Goal: Navigation & Orientation: Find specific page/section

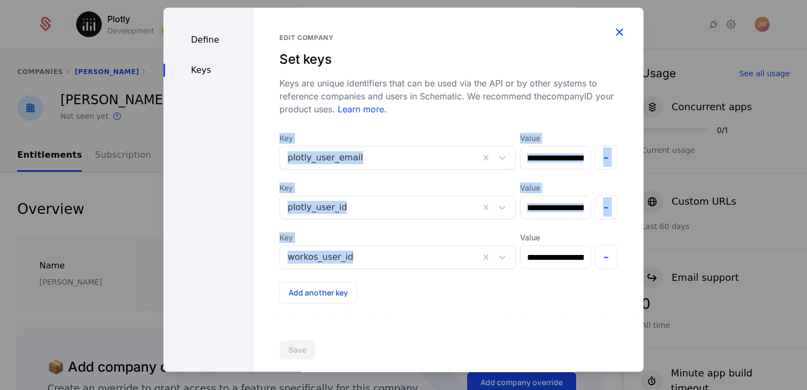
click at [618, 29] on icon "button" at bounding box center [619, 32] width 14 height 14
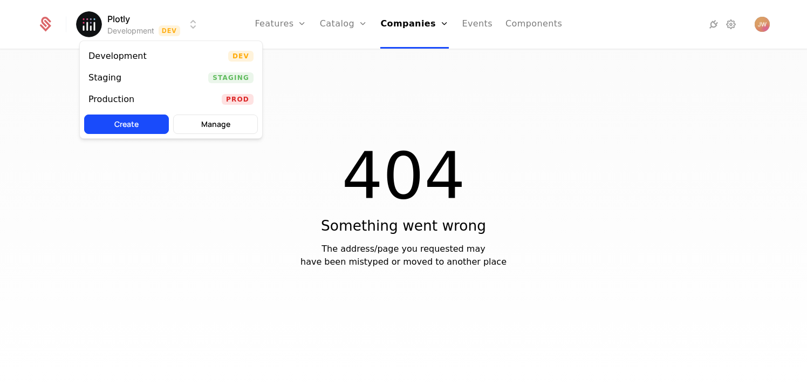
click at [157, 25] on html "Plotly Development Dev Features Features Flags Catalog Plans Add Ons Credits Co…" at bounding box center [403, 195] width 807 height 390
click at [149, 83] on div "Staging Staging" at bounding box center [171, 78] width 182 height 22
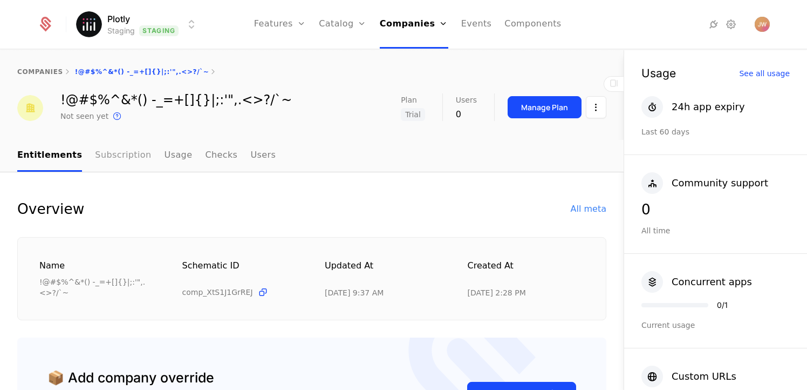
click at [114, 155] on link "Subscription" at bounding box center [123, 156] width 56 height 32
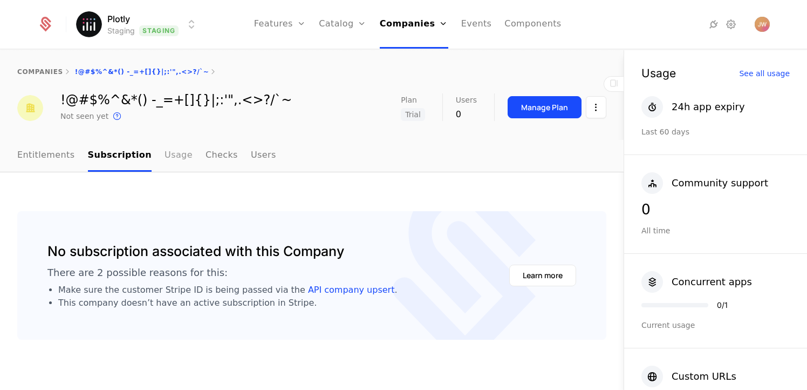
click at [169, 156] on link "Usage" at bounding box center [179, 156] width 28 height 32
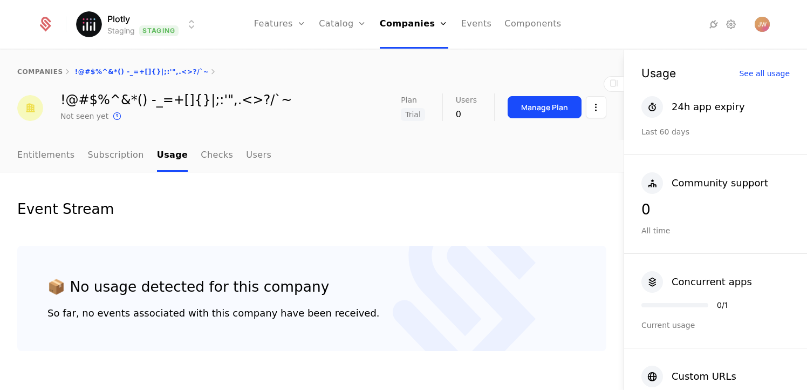
click at [260, 153] on nav "Entitlements Subscription Usage Checks Users" at bounding box center [311, 156] width 589 height 32
click at [52, 158] on link "Entitlements" at bounding box center [46, 156] width 58 height 32
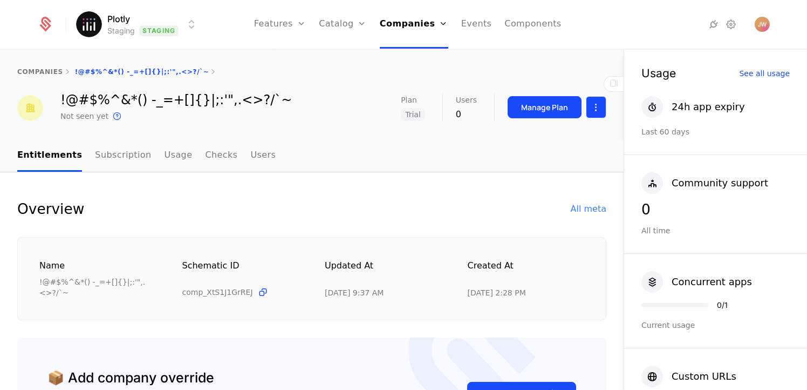
click at [587, 104] on html "Plotly Staging Staging Features Features Flags Catalog Plans Add Ons Credits Co…" at bounding box center [403, 195] width 807 height 390
click at [536, 145] on div "Edit company" at bounding box center [536, 139] width 67 height 15
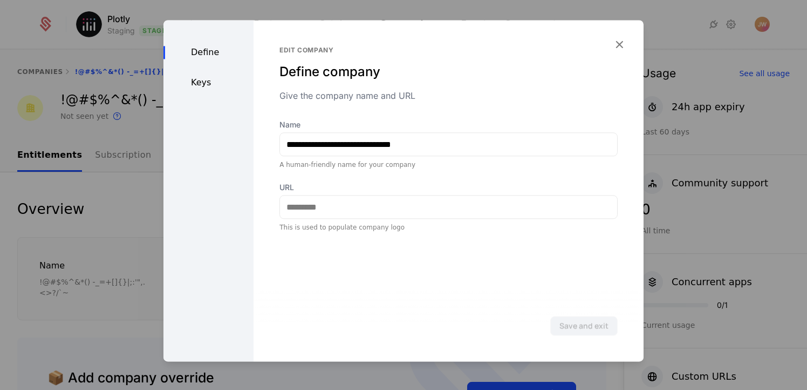
click at [197, 78] on div "Keys" at bounding box center [208, 82] width 90 height 13
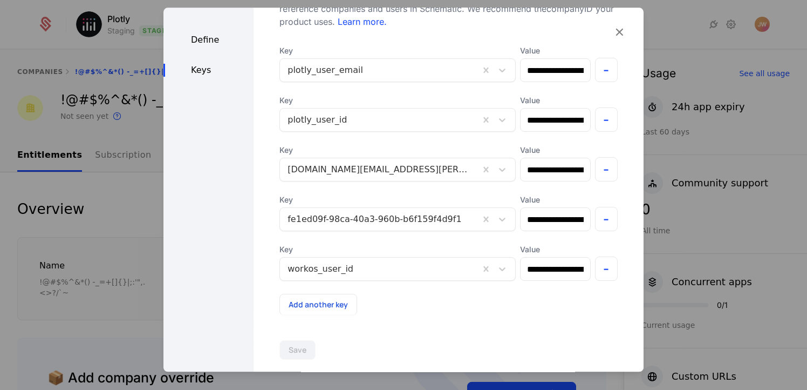
scroll to position [86, 0]
click at [345, 268] on div at bounding box center [380, 269] width 185 height 15
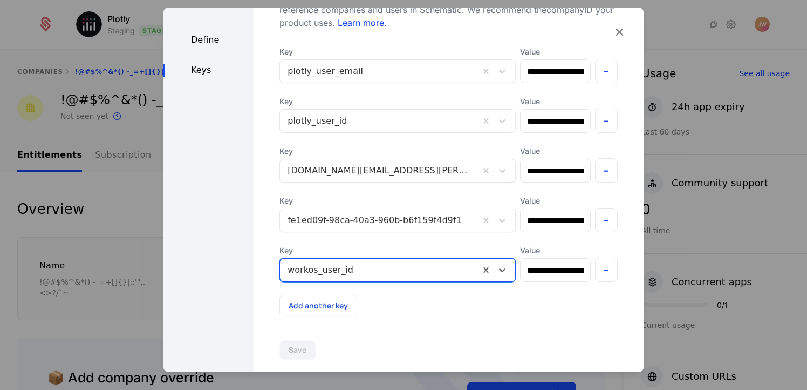
click at [345, 268] on div at bounding box center [380, 269] width 185 height 15
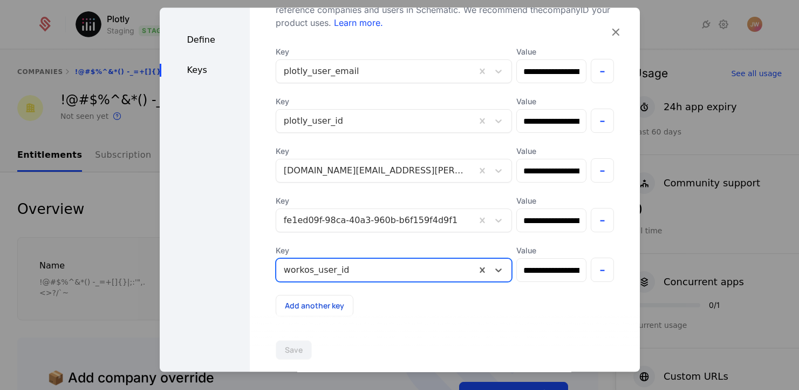
click at [345, 268] on div at bounding box center [376, 269] width 185 height 15
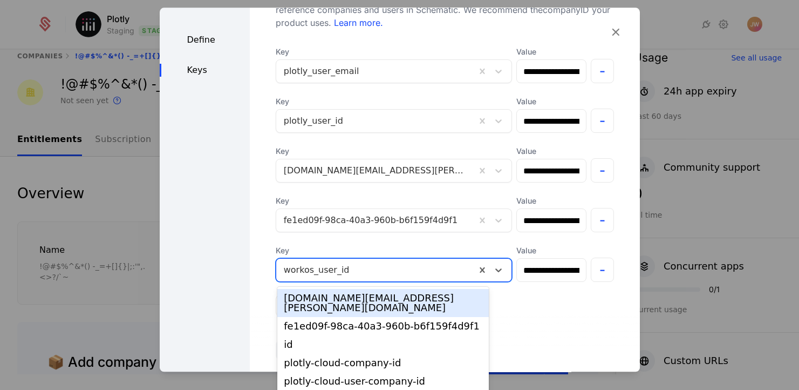
scroll to position [16, 0]
click at [345, 268] on div at bounding box center [376, 269] width 185 height 15
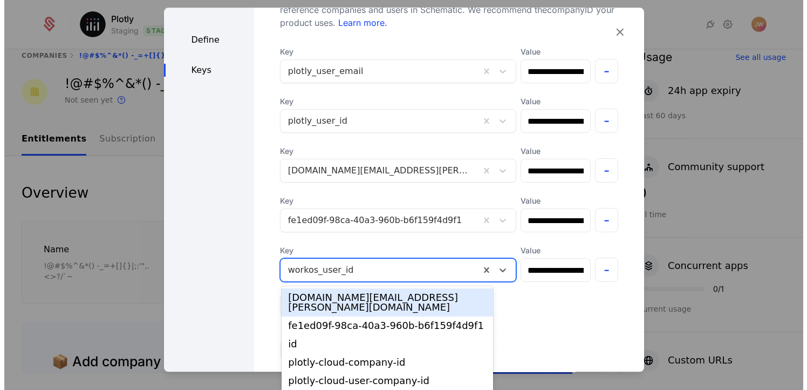
scroll to position [0, 0]
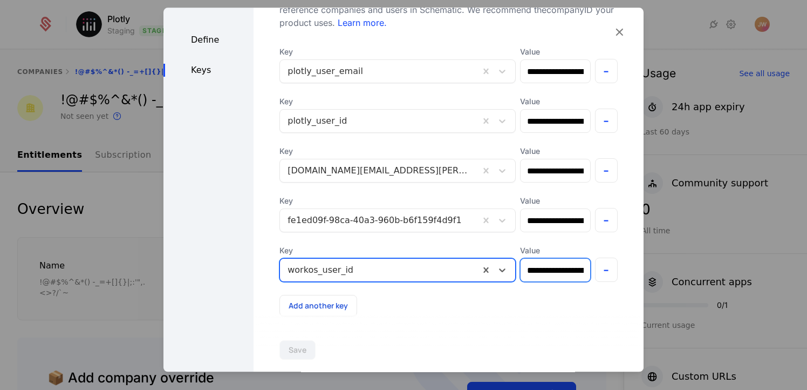
click at [525, 264] on input "**********" at bounding box center [555, 269] width 69 height 23
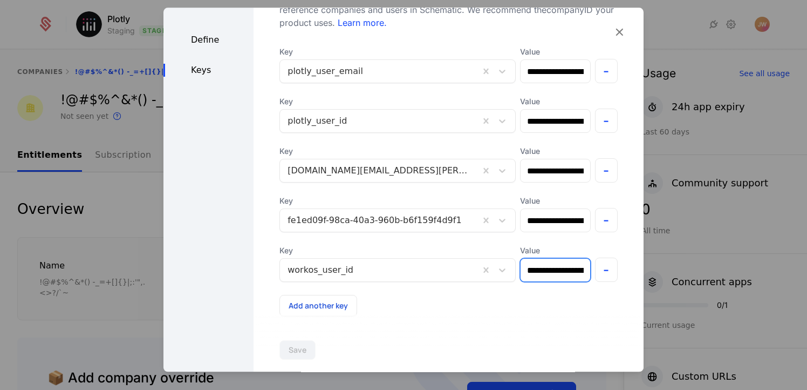
click at [525, 264] on input "**********" at bounding box center [555, 269] width 69 height 23
drag, startPoint x: 523, startPoint y: 256, endPoint x: 533, endPoint y: 267, distance: 14.2
click at [523, 256] on div "**********" at bounding box center [555, 263] width 70 height 37
drag, startPoint x: 529, startPoint y: 269, endPoint x: 562, endPoint y: 273, distance: 33.1
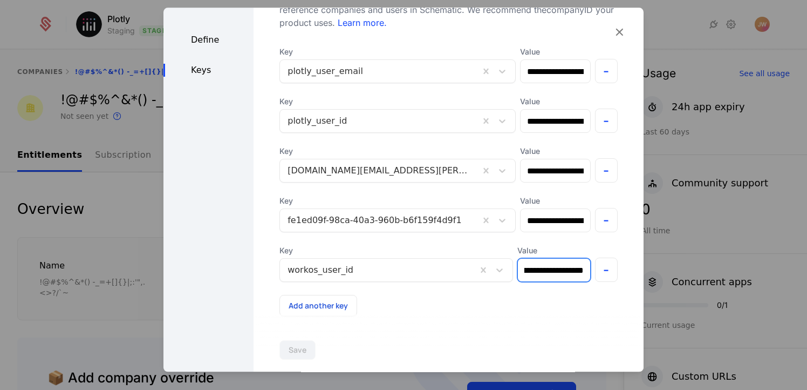
click at [593, 268] on div "**********" at bounding box center [449, 197] width 390 height 378
click at [552, 273] on input "**********" at bounding box center [554, 269] width 72 height 23
drag, startPoint x: 550, startPoint y: 270, endPoint x: 569, endPoint y: 269, distance: 18.9
click at [569, 269] on div "**********" at bounding box center [448, 263] width 338 height 37
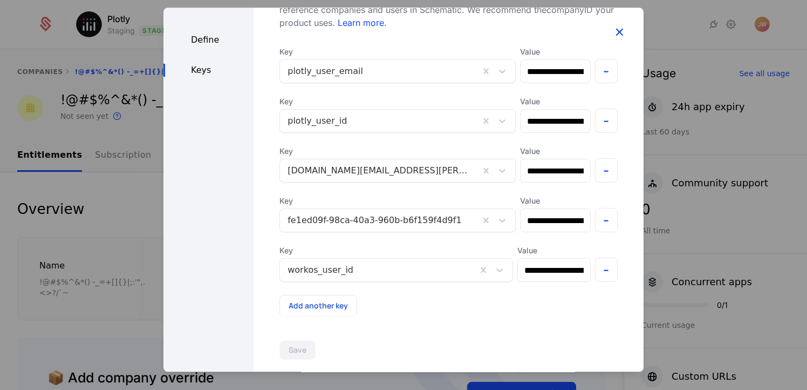
click at [612, 30] on icon "button" at bounding box center [619, 32] width 14 height 14
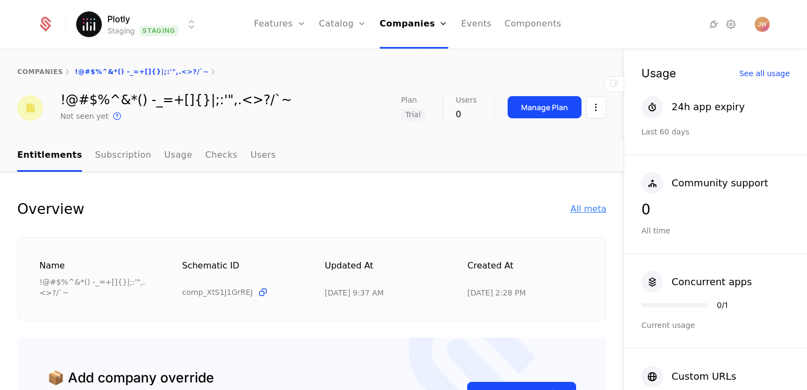
click at [595, 204] on div "All meta" at bounding box center [589, 208] width 36 height 13
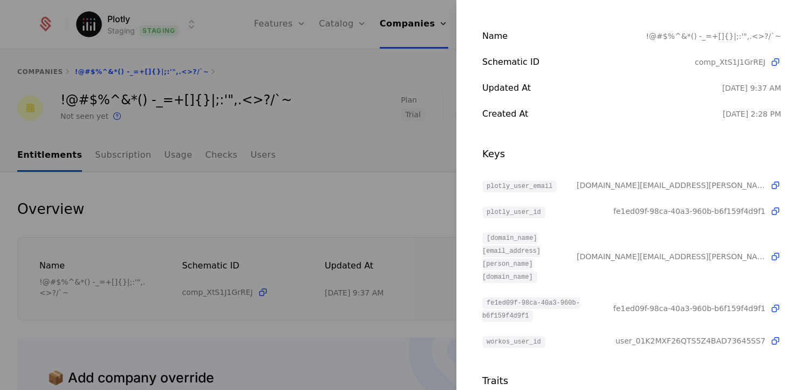
scroll to position [72, 0]
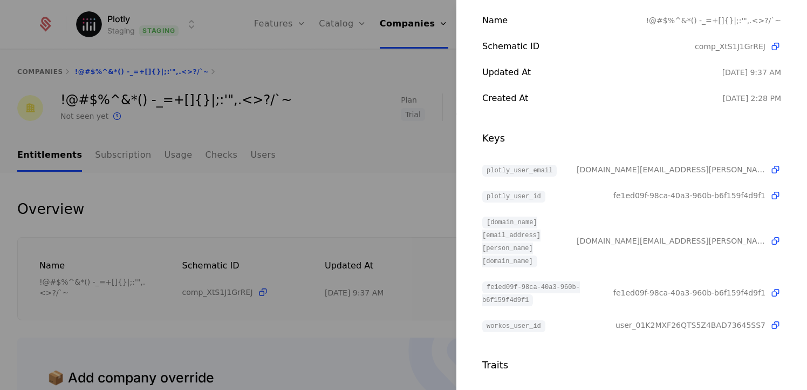
click at [650, 319] on span "user_01K2MXF26QTS5Z4BAD73645SS7" at bounding box center [691, 324] width 150 height 11
copy span "user_01K2MXF26QTS5Z4BAD73645SS7"
click at [770, 168] on icon at bounding box center [775, 169] width 11 height 11
click at [302, 153] on div at bounding box center [403, 195] width 807 height 390
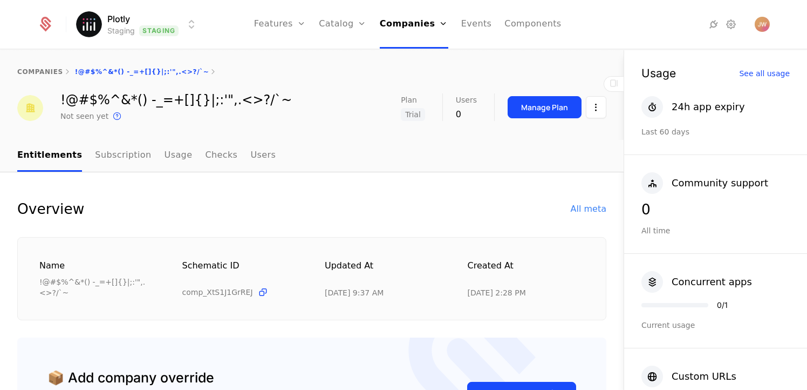
click at [108, 74] on div "companies !@#$%^&*() -_=+[]{}|;:'",.<>?/`~" at bounding box center [311, 71] width 589 height 9
click at [43, 74] on link "companies" at bounding box center [40, 72] width 46 height 8
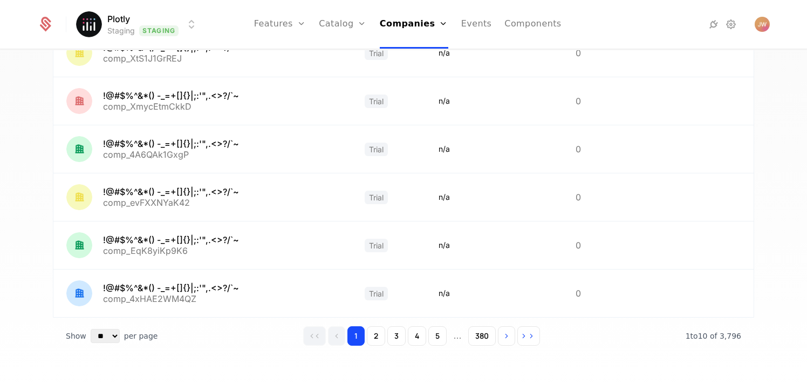
scroll to position [326, 0]
click at [371, 332] on button "2" at bounding box center [376, 334] width 18 height 19
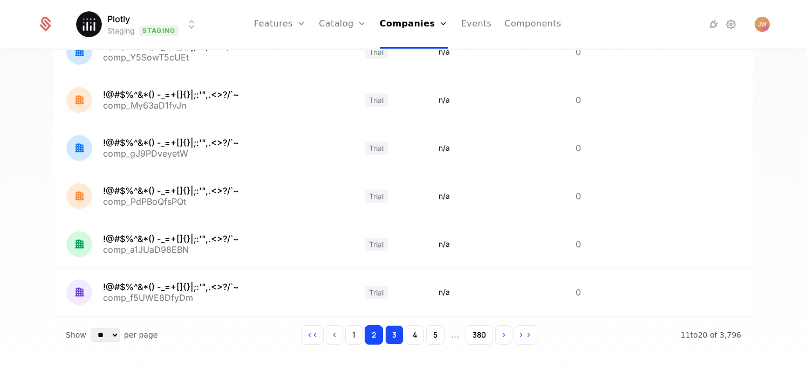
click at [385, 335] on button "3" at bounding box center [394, 334] width 18 height 19
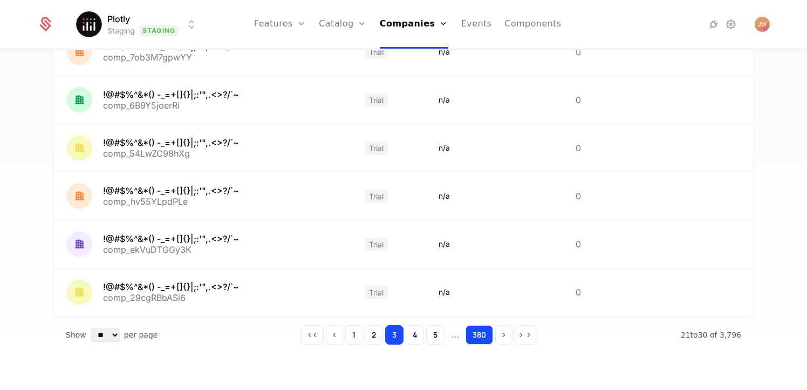
click at [466, 333] on button "380" at bounding box center [480, 334] width 28 height 19
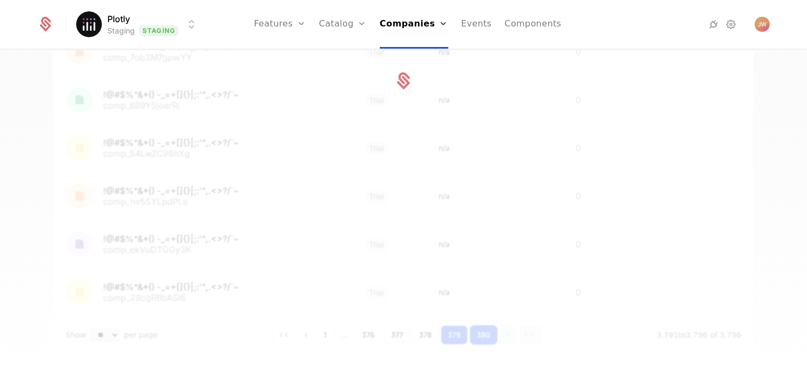
scroll to position [38, 0]
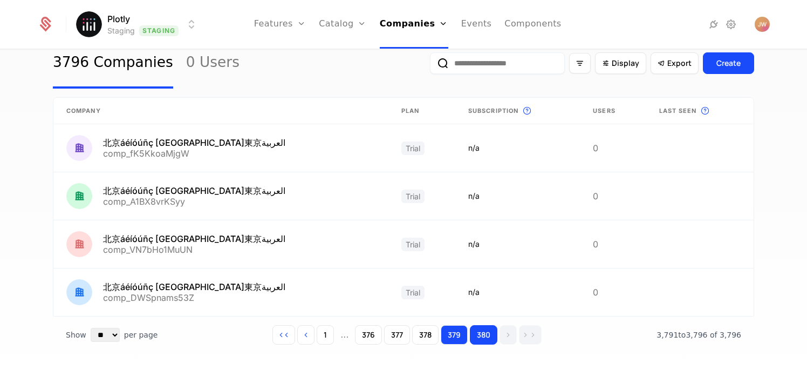
click at [455, 336] on button "379" at bounding box center [454, 334] width 27 height 19
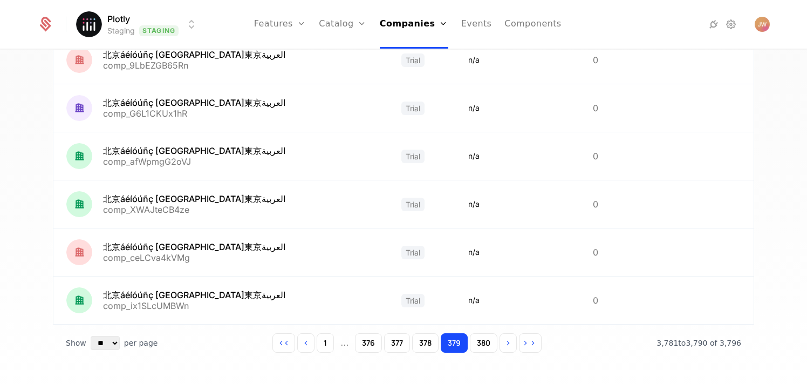
scroll to position [326, 0]
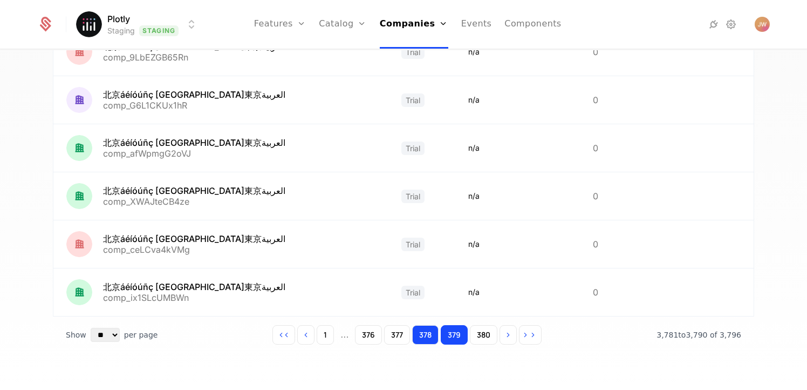
click at [422, 337] on button "378" at bounding box center [425, 334] width 26 height 19
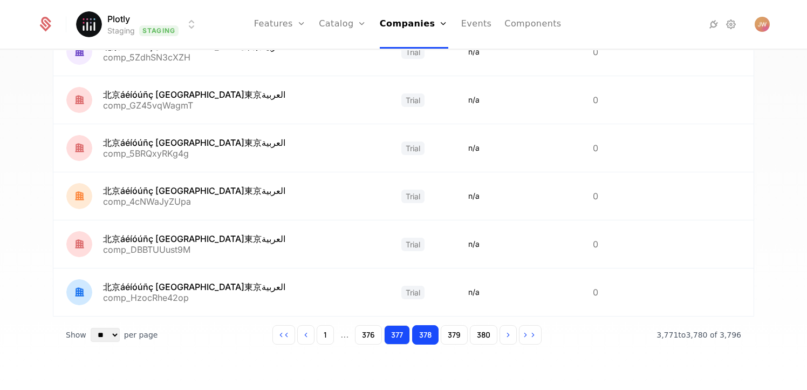
click at [392, 336] on button "377" at bounding box center [397, 334] width 26 height 19
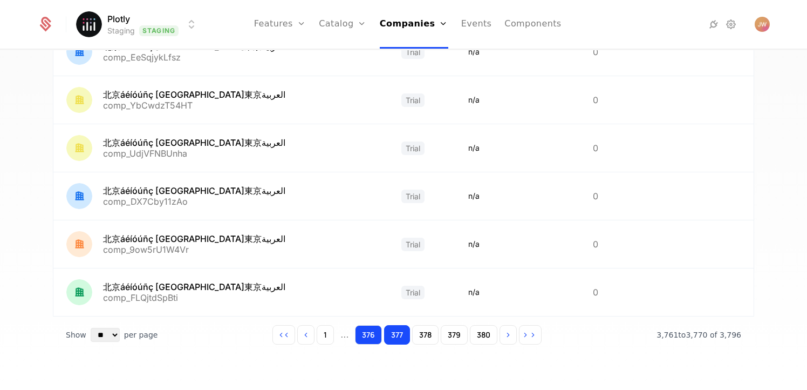
click at [371, 335] on button "376" at bounding box center [368, 334] width 27 height 19
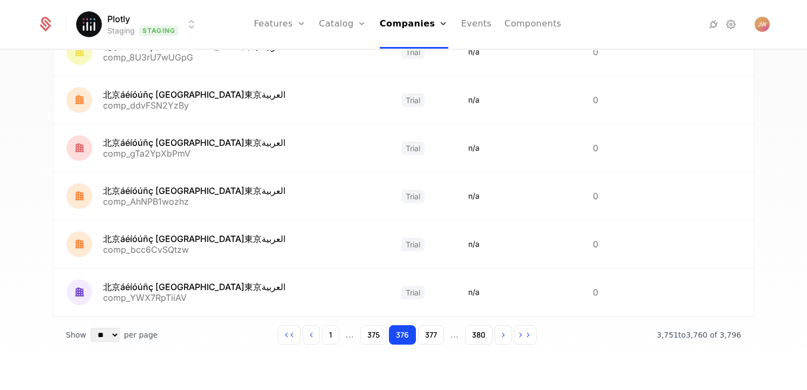
click at [345, 337] on span "..." at bounding box center [350, 334] width 17 height 17
click at [336, 338] on button "1" at bounding box center [330, 334] width 17 height 19
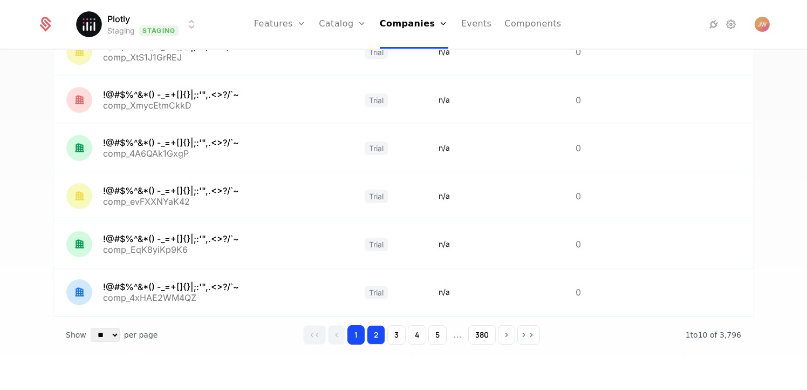
click at [380, 337] on button "2" at bounding box center [376, 334] width 18 height 19
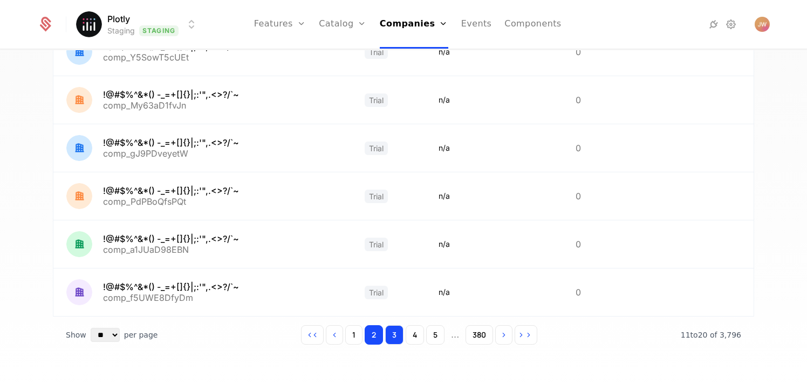
click at [393, 337] on button "3" at bounding box center [394, 334] width 18 height 19
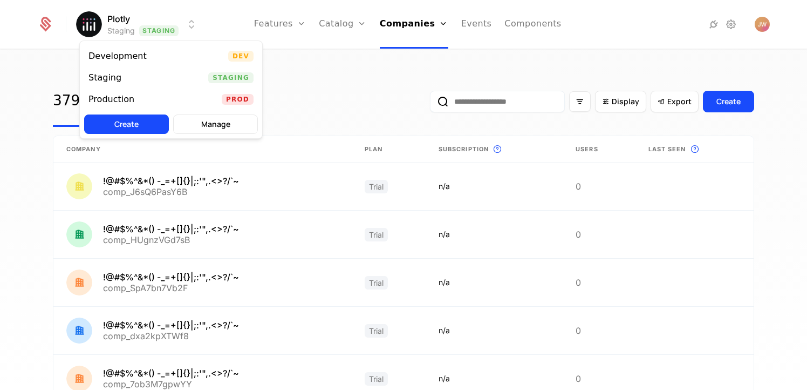
click at [181, 31] on html "Plotly Staging Staging Features Features Flags Catalog Plans Add Ons Credits Co…" at bounding box center [403, 195] width 807 height 390
click at [168, 99] on div "Production Prod" at bounding box center [171, 99] width 182 height 22
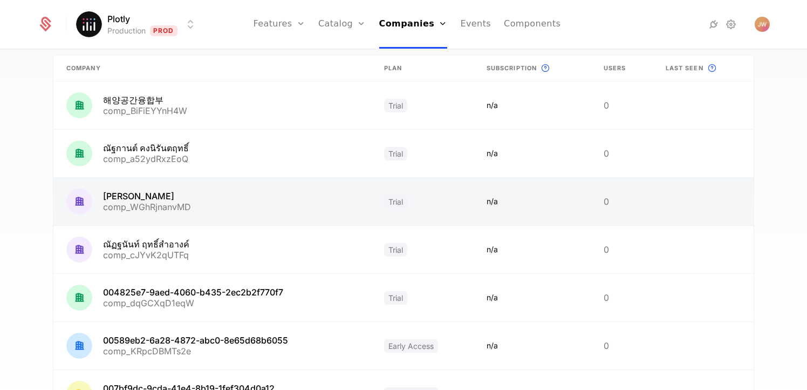
scroll to position [4, 0]
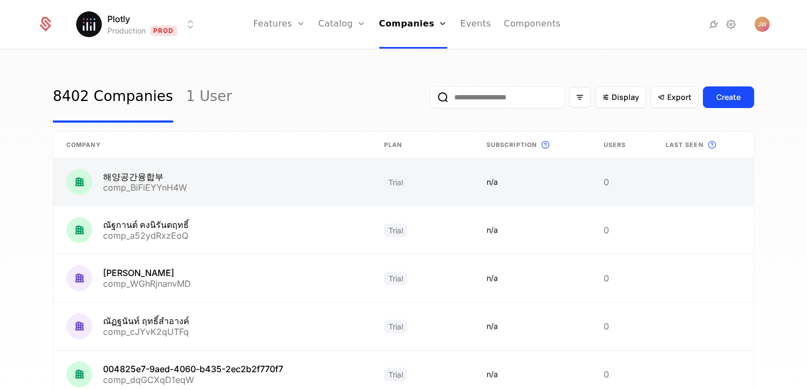
click at [257, 189] on link at bounding box center [212, 181] width 318 height 47
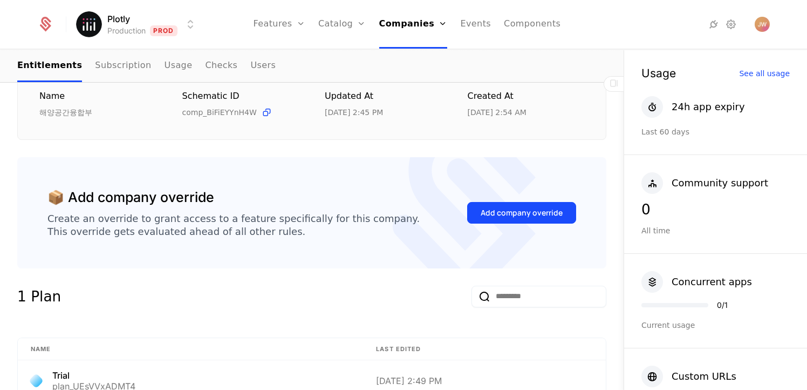
scroll to position [169, 0]
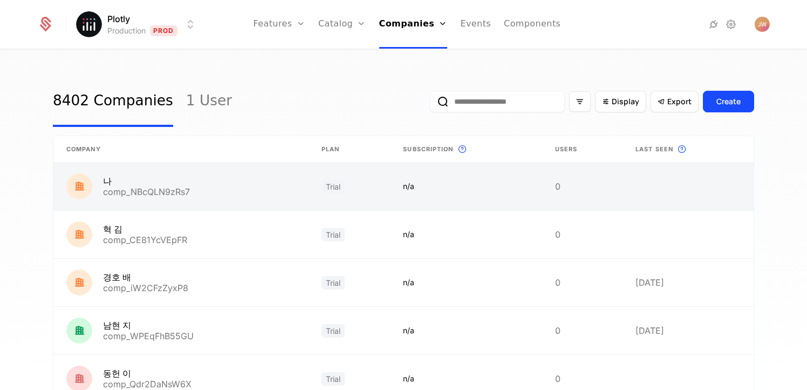
click at [214, 192] on link at bounding box center [180, 185] width 255 height 47
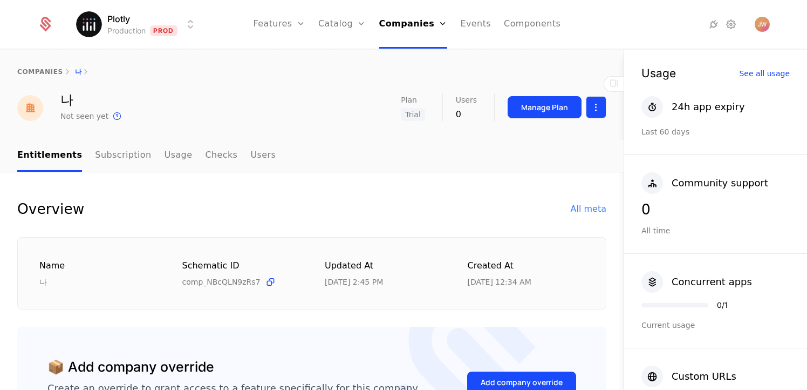
click at [588, 104] on html "Plotly Production Prod Features Features Flags Catalog Plans Add Ons Credits Co…" at bounding box center [403, 195] width 807 height 390
click at [708, 120] on html "Plotly Production Prod Features Features Flags Catalog Plans Add Ons Credits Co…" at bounding box center [403, 195] width 807 height 390
click at [586, 209] on div "All meta" at bounding box center [589, 208] width 36 height 13
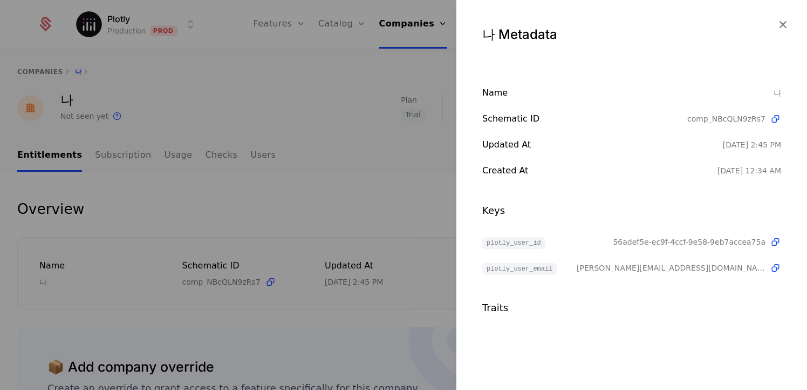
click at [254, 110] on div at bounding box center [403, 195] width 807 height 390
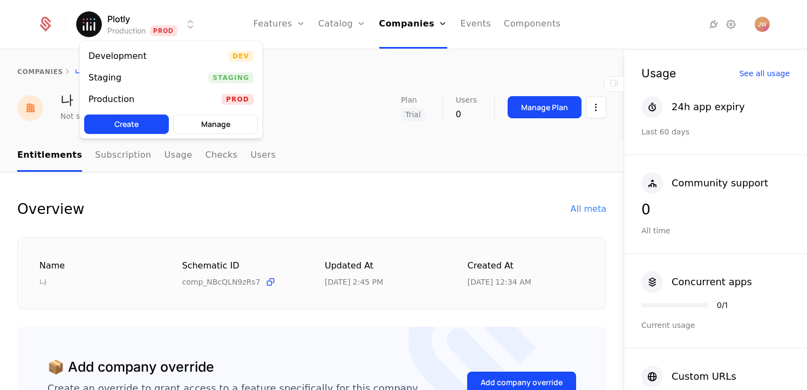
click at [137, 26] on html "Plotly Production Prod Features Features Flags Catalog Plans Add Ons Credits Co…" at bounding box center [403, 195] width 807 height 390
click at [141, 29] on html "Plotly Production Prod Features Features Flags Catalog Plans Add Ons Credits Co…" at bounding box center [403, 195] width 807 height 390
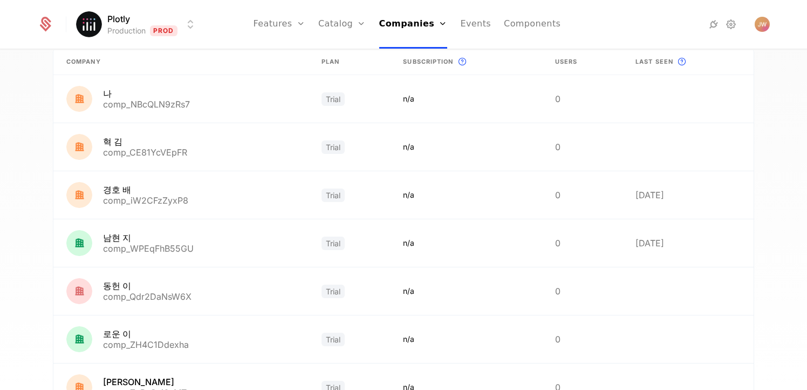
scroll to position [326, 0]
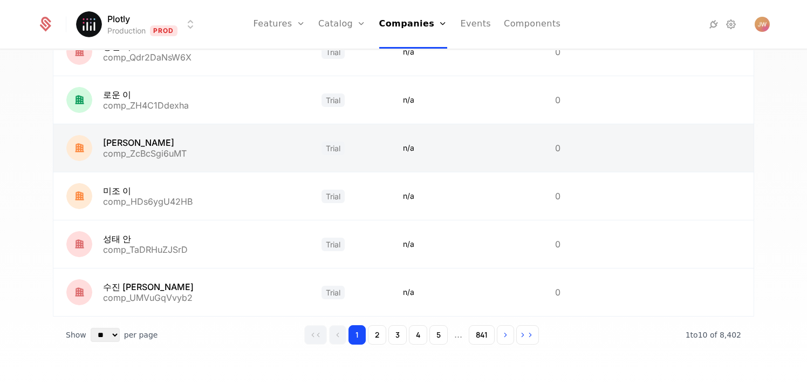
click at [142, 135] on link at bounding box center [180, 147] width 255 height 47
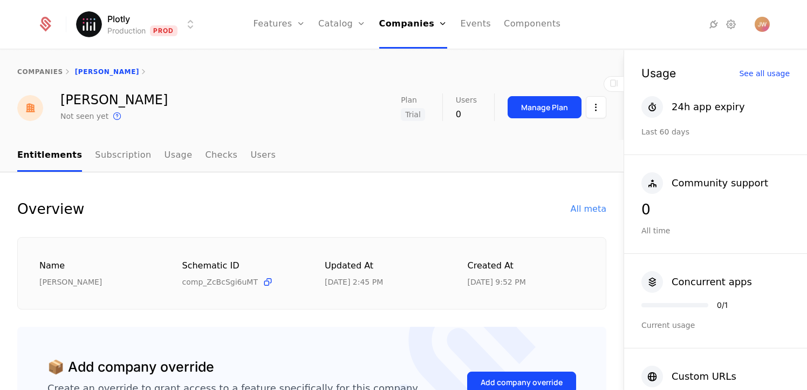
scroll to position [207, 0]
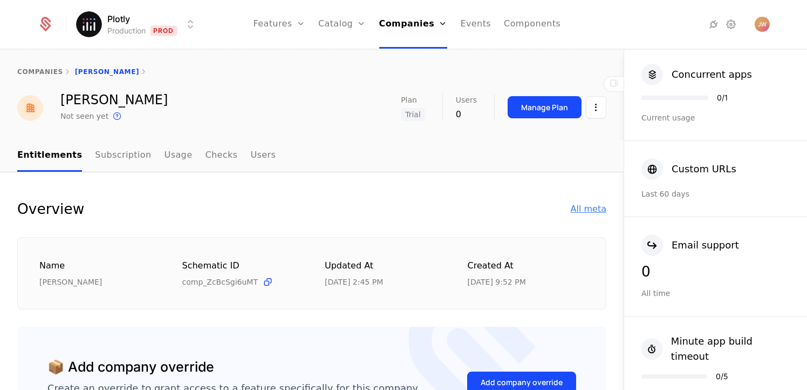
click at [588, 204] on div "All meta" at bounding box center [589, 208] width 36 height 13
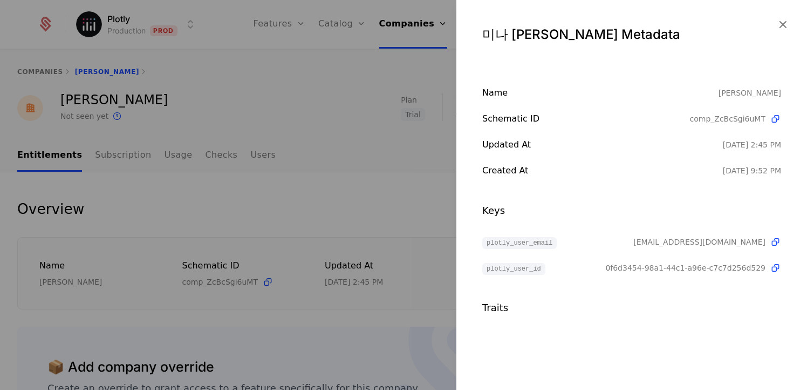
click at [304, 114] on div at bounding box center [403, 195] width 807 height 390
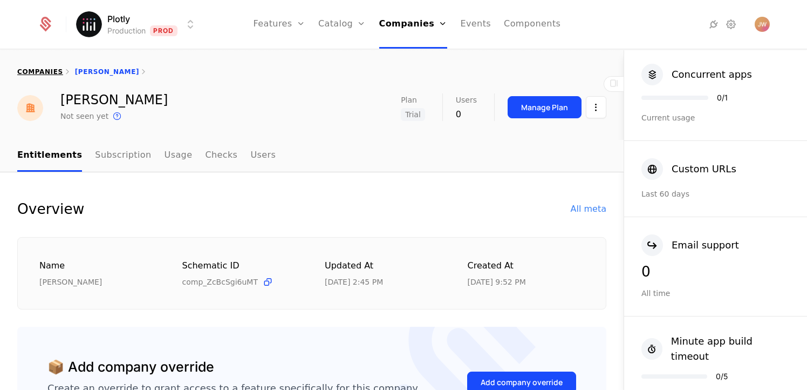
click at [56, 70] on link "companies" at bounding box center [40, 72] width 46 height 8
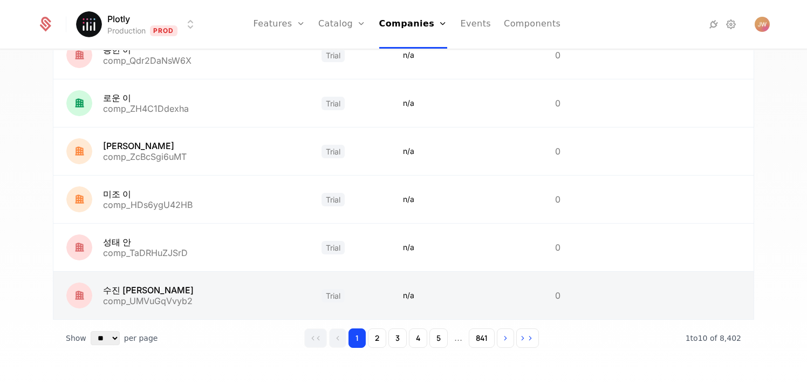
scroll to position [326, 0]
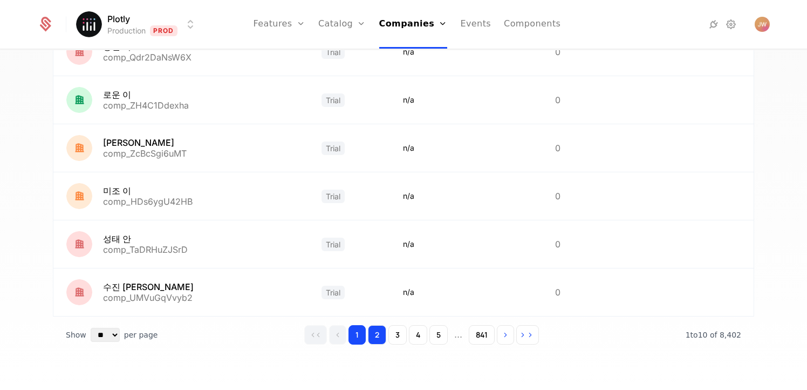
click at [373, 337] on button "2" at bounding box center [377, 334] width 18 height 19
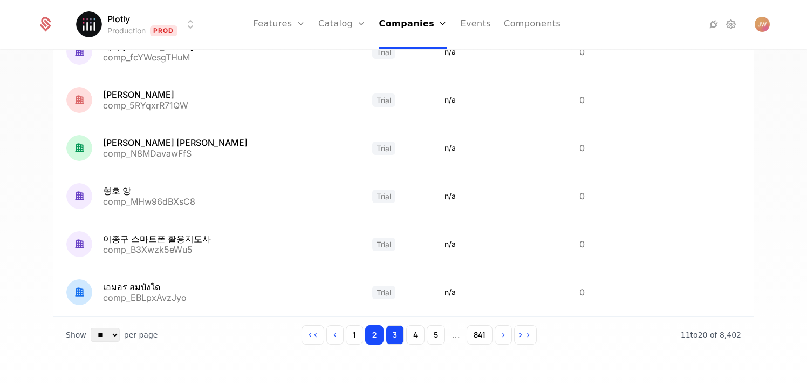
click at [388, 337] on button "3" at bounding box center [395, 334] width 18 height 19
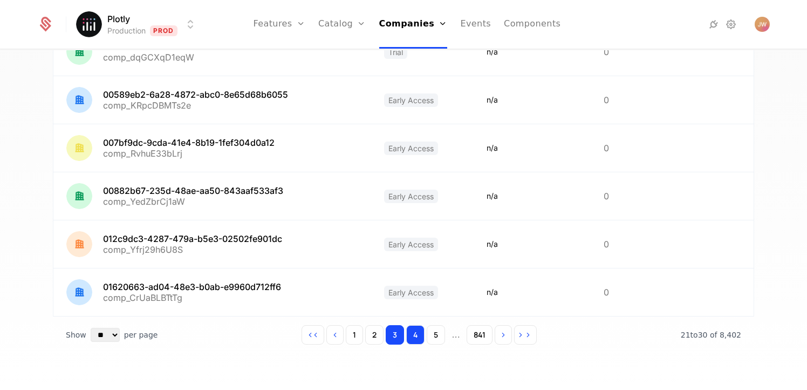
click at [413, 335] on button "4" at bounding box center [415, 334] width 18 height 19
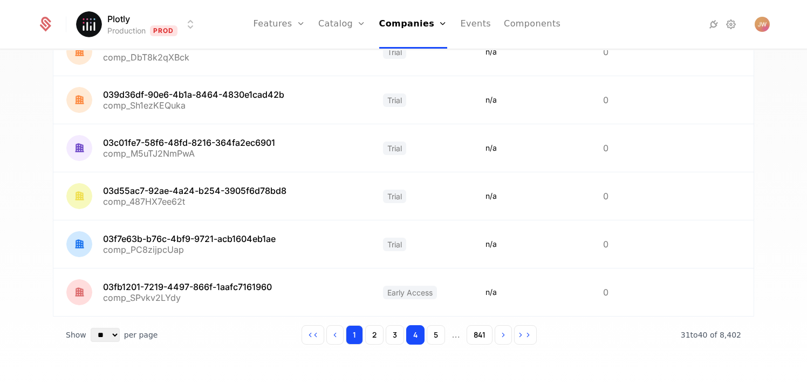
click at [358, 337] on button "1" at bounding box center [354, 334] width 17 height 19
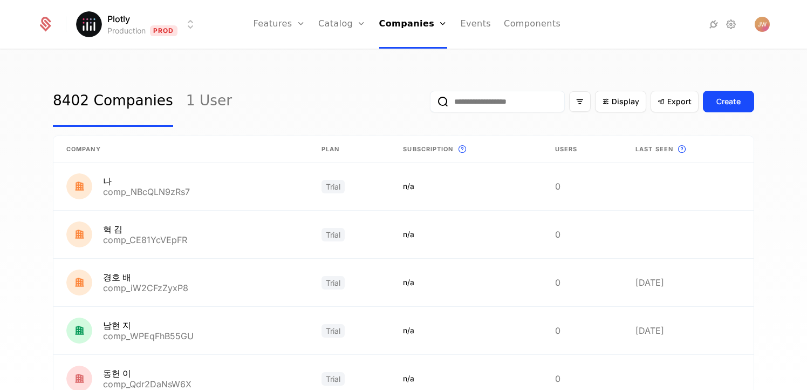
click at [127, 32] on html "Plotly Production Prod Features Features Flags Catalog Plans Add Ons Credits Co…" at bounding box center [403, 195] width 807 height 390
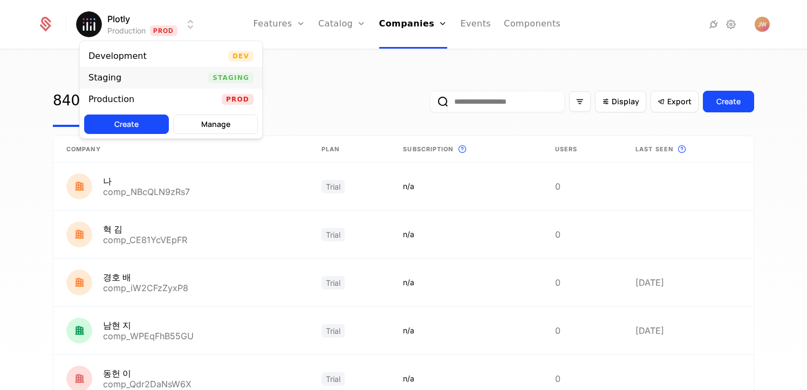
click at [154, 80] on div "Staging Staging" at bounding box center [171, 78] width 182 height 22
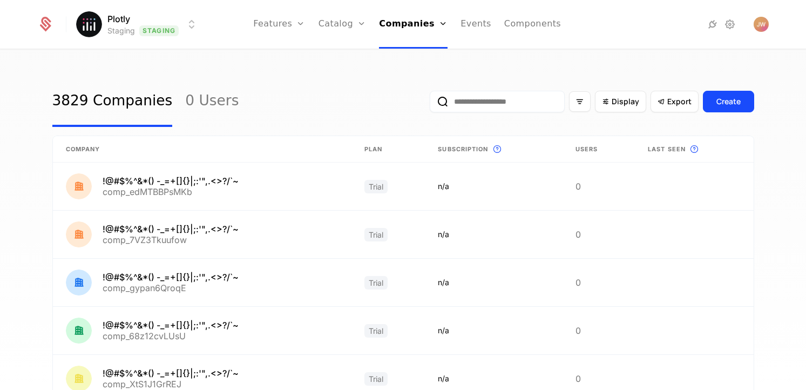
click at [154, 21] on html "Plotly Staging Staging Features Features Flags Catalog Plans Add Ons Credits Co…" at bounding box center [403, 195] width 806 height 390
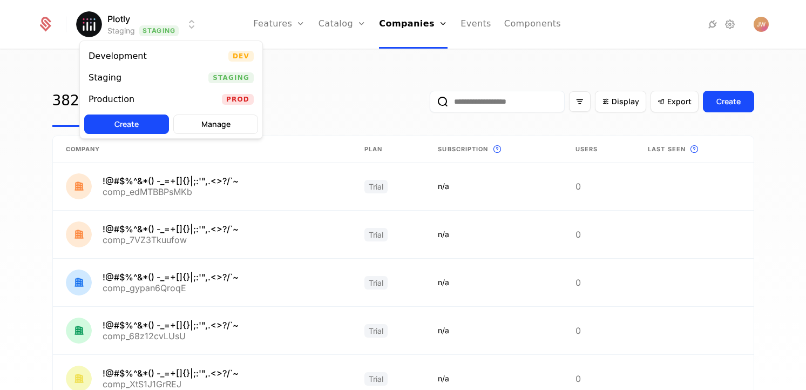
click at [175, 15] on html "Plotly Staging Staging Features Features Flags Catalog Plans Add Ons Credits Co…" at bounding box center [403, 195] width 806 height 390
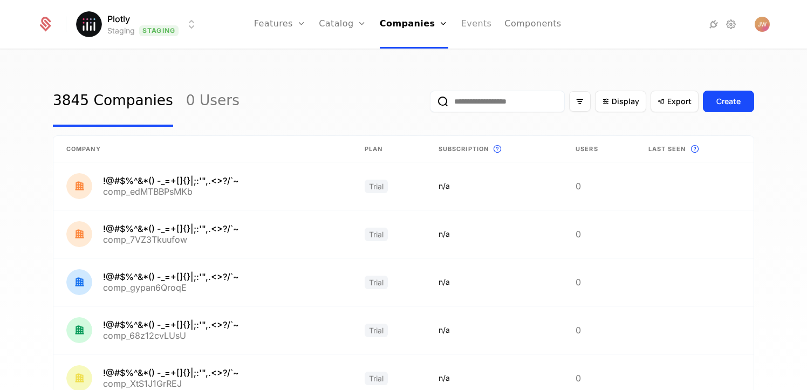
click at [474, 28] on link "Events" at bounding box center [476, 24] width 31 height 49
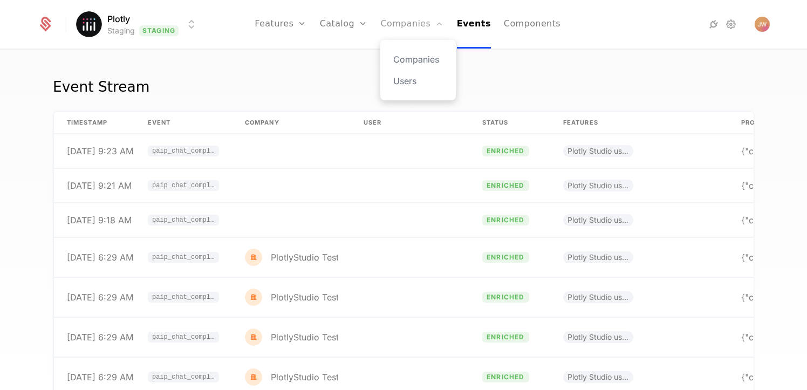
click at [404, 23] on link "Companies" at bounding box center [411, 24] width 63 height 49
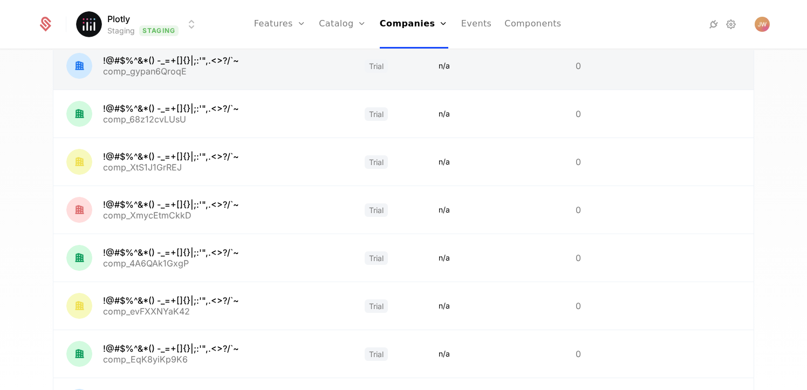
scroll to position [326, 0]
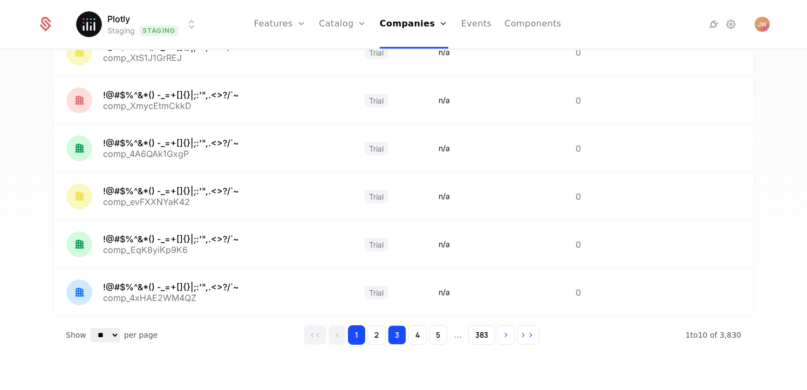
click at [391, 336] on button "3" at bounding box center [397, 334] width 18 height 19
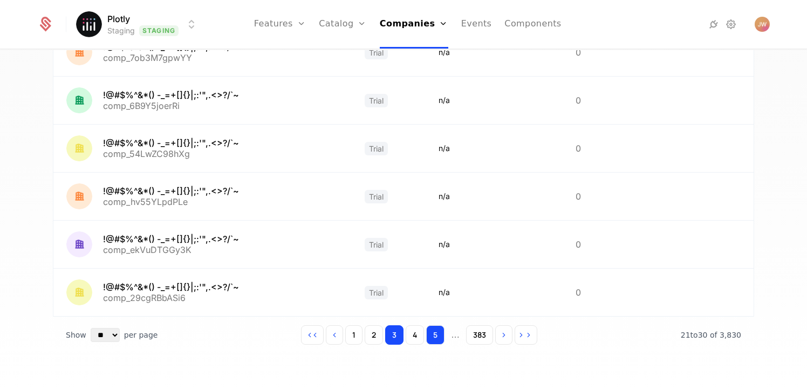
click at [432, 340] on button "5" at bounding box center [435, 334] width 18 height 19
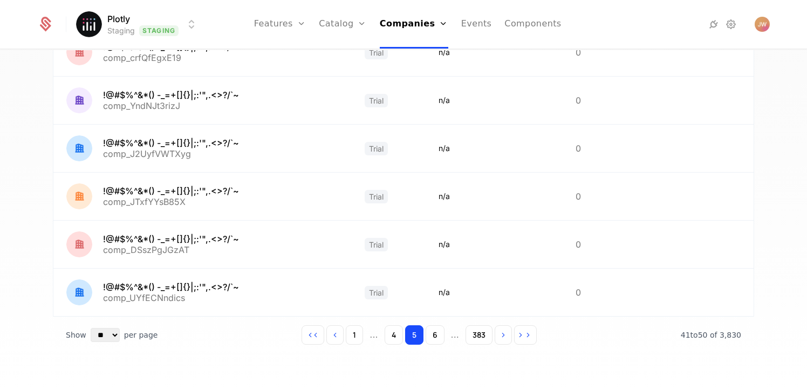
click at [441, 338] on div "1 ... 4 5 6 ... 383" at bounding box center [419, 334] width 235 height 19
click at [427, 332] on button "6" at bounding box center [435, 334] width 19 height 19
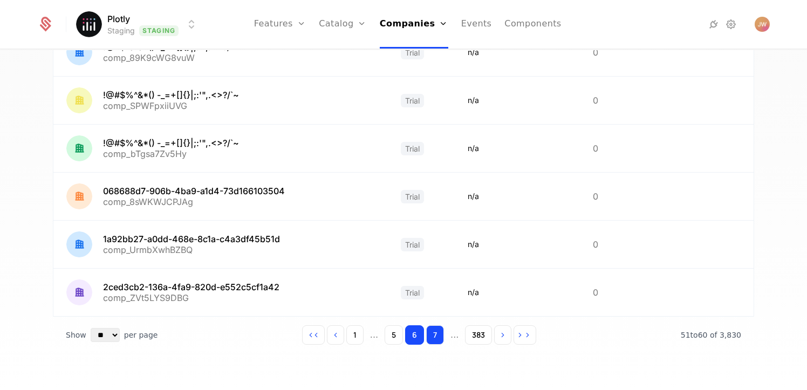
click at [431, 332] on button "7" at bounding box center [435, 334] width 18 height 19
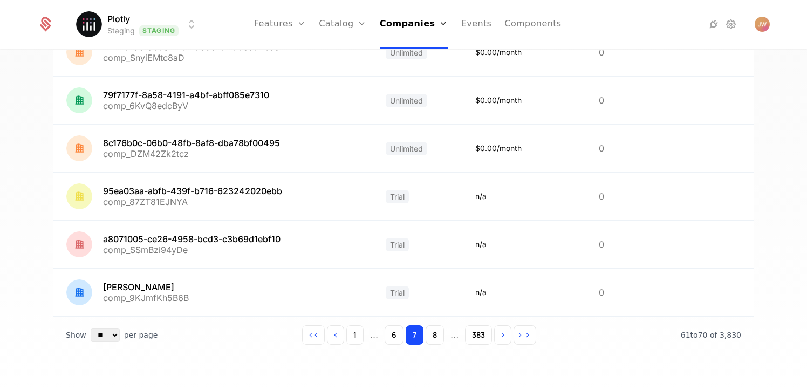
click at [431, 332] on button "8" at bounding box center [435, 334] width 18 height 19
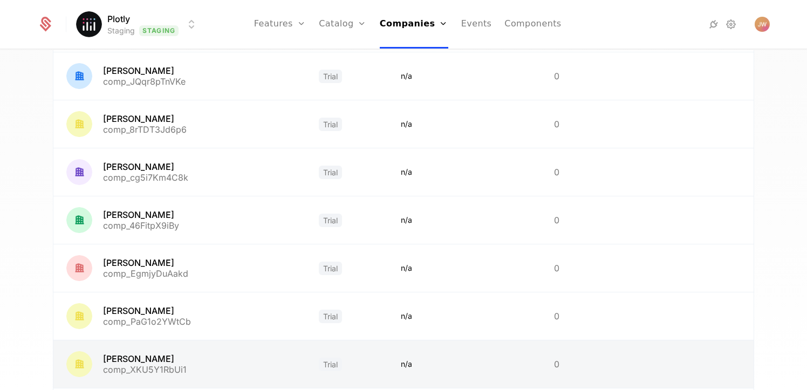
scroll to position [326, 0]
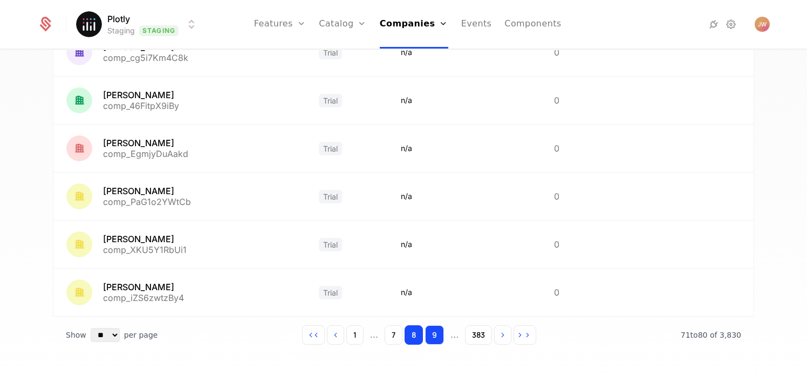
click at [434, 333] on button "9" at bounding box center [434, 334] width 19 height 19
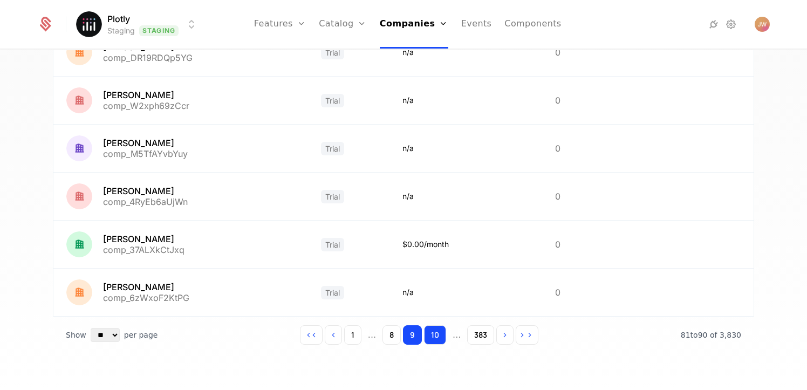
click at [431, 340] on button "10" at bounding box center [435, 334] width 22 height 19
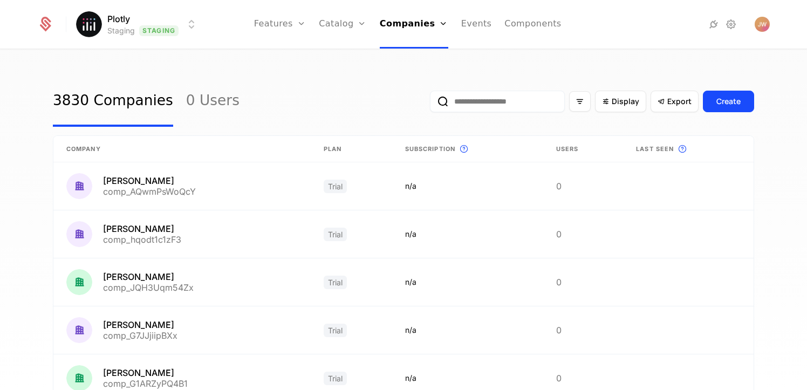
scroll to position [326, 0]
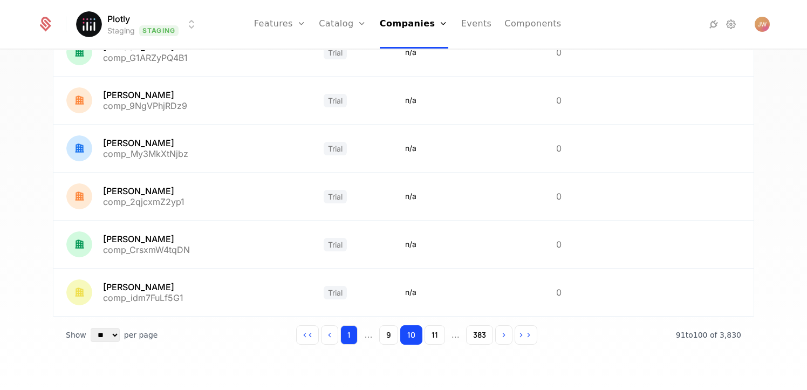
click at [351, 338] on button "1" at bounding box center [348, 334] width 17 height 19
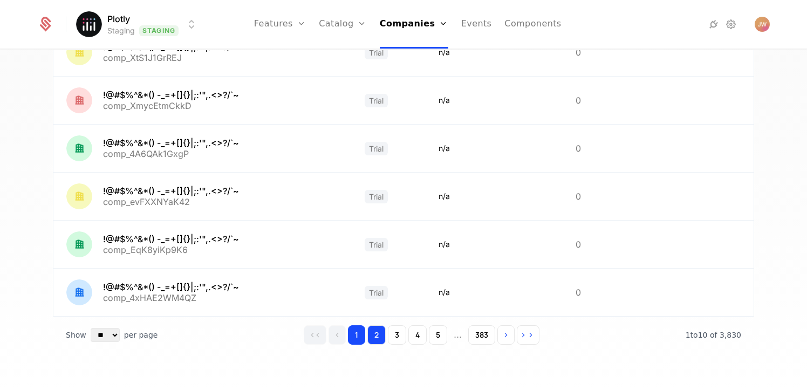
click at [368, 332] on button "2" at bounding box center [376, 334] width 18 height 19
click at [468, 32] on link "Events" at bounding box center [476, 24] width 31 height 49
